Goal: Task Accomplishment & Management: Use online tool/utility

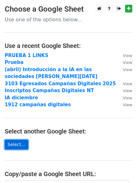
click at [21, 143] on link "Select..." at bounding box center [16, 144] width 23 height 10
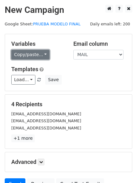
click at [36, 55] on link "Copy/paste..." at bounding box center [30, 55] width 38 height 10
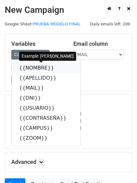
click at [35, 69] on link "{{NOMBRE}}" at bounding box center [46, 68] width 69 height 10
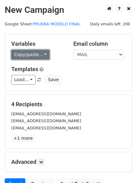
click at [38, 55] on link "Copy/paste..." at bounding box center [30, 55] width 38 height 10
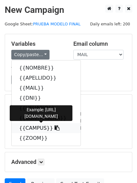
click at [39, 127] on link "{{CAMPUS}}" at bounding box center [46, 128] width 69 height 10
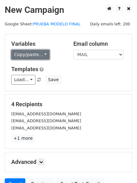
click at [40, 51] on link "Copy/paste..." at bounding box center [30, 55] width 38 height 10
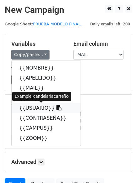
click at [38, 105] on link "{{USUARIO}}" at bounding box center [46, 108] width 69 height 10
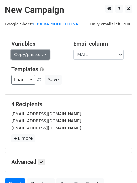
click at [41, 52] on link "Copy/paste..." at bounding box center [30, 55] width 38 height 10
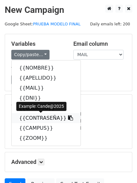
click at [46, 119] on link "{{CONTRASEÑA}}" at bounding box center [46, 118] width 69 height 10
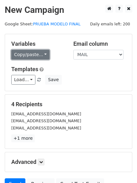
click at [32, 54] on link "Copy/paste..." at bounding box center [30, 55] width 38 height 10
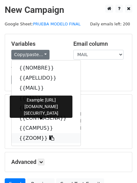
click at [25, 137] on link "{{ZOOM}}" at bounding box center [46, 138] width 69 height 10
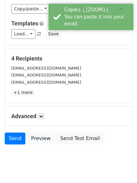
scroll to position [60, 0]
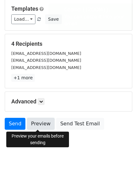
click at [41, 123] on link "Preview" at bounding box center [41, 124] width 28 height 12
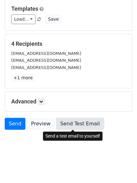
click at [79, 123] on link "Send Test Email" at bounding box center [80, 124] width 48 height 12
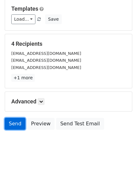
click at [15, 126] on link "Send" at bounding box center [15, 124] width 21 height 12
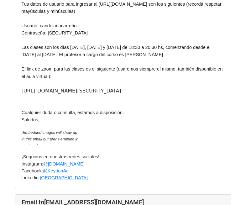
scroll to position [156, 0]
